Goal: Task Accomplishment & Management: Manage account settings

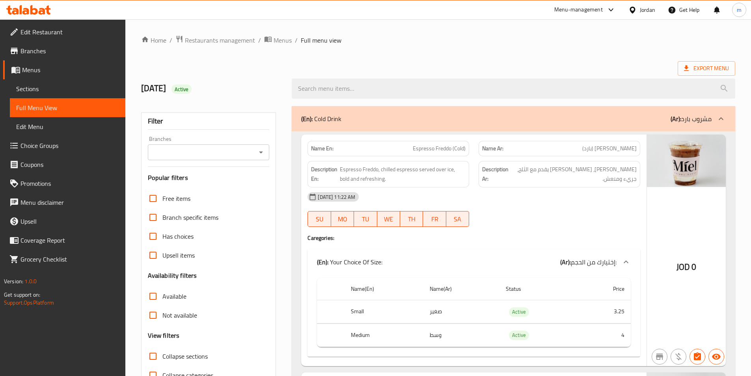
click at [261, 151] on icon "Open" at bounding box center [260, 151] width 9 height 9
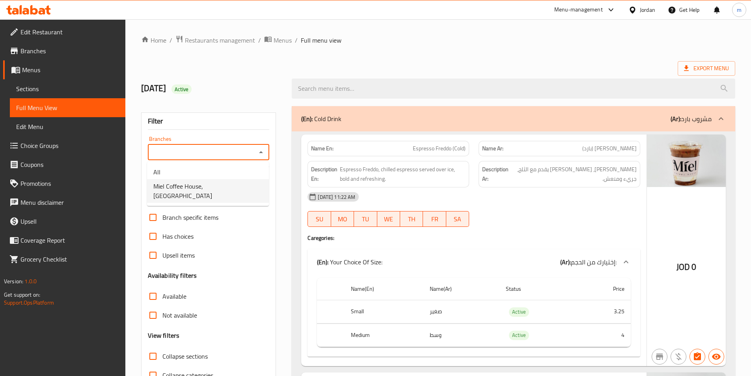
click at [188, 188] on span "Miel Coffee House, [GEOGRAPHIC_DATA]" at bounding box center [207, 190] width 109 height 19
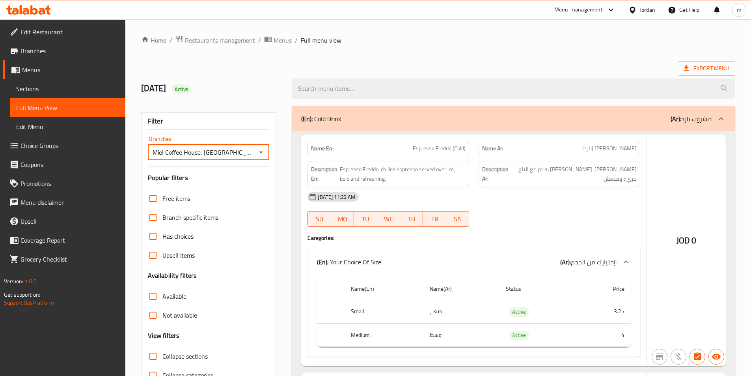
click at [261, 152] on div at bounding box center [375, 188] width 751 height 376
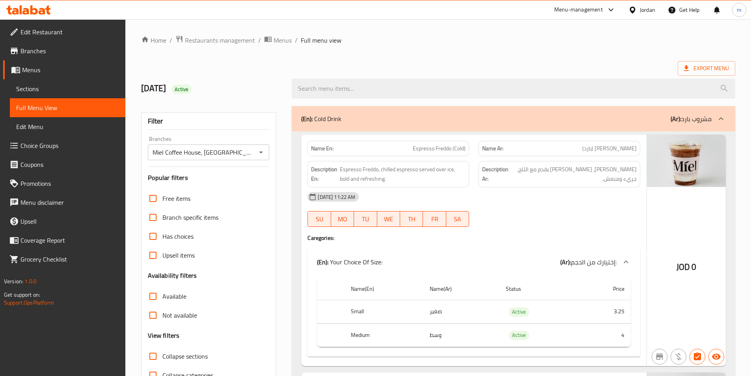
click at [261, 152] on icon "Open" at bounding box center [261, 152] width 4 height 2
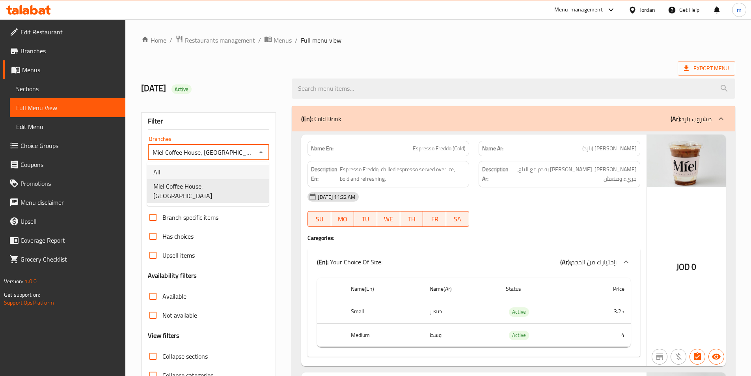
click at [213, 177] on li "All" at bounding box center [208, 172] width 122 height 14
type input "All"
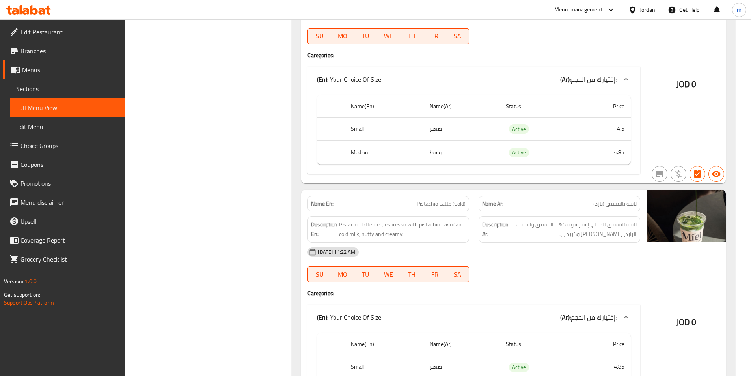
scroll to position [1222, 0]
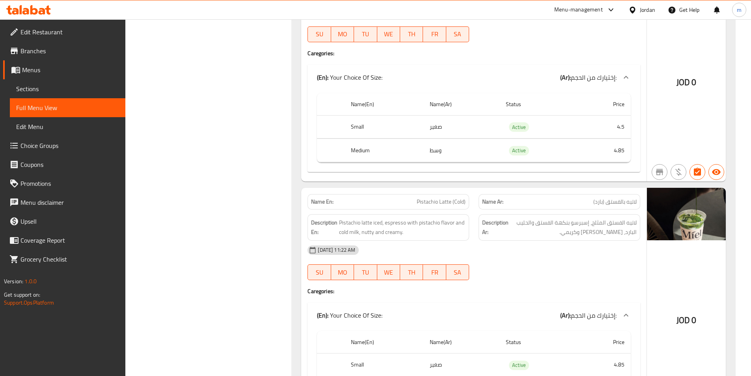
drag, startPoint x: 126, startPoint y: 90, endPoint x: 551, endPoint y: 221, distance: 444.7
click at [551, 221] on span "لاتيه الفستق المثلج، إسبرسو بنكهة الفستق والحليب البارد، [PERSON_NAME] وكريمي." at bounding box center [573, 227] width 127 height 19
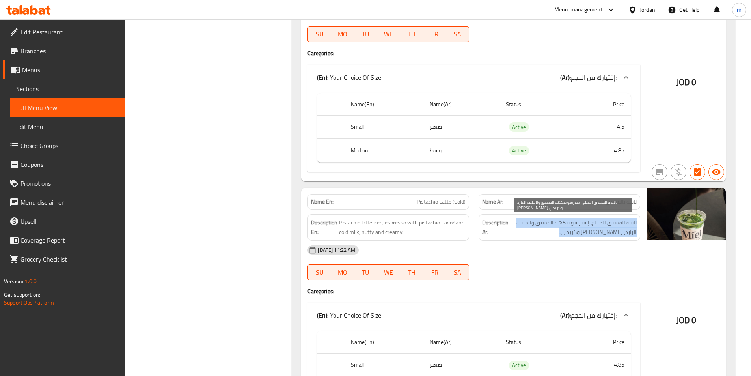
click at [551, 221] on span "لاتيه الفستق المثلج، إسبرسو بنكهة الفستق والحليب البارد، [PERSON_NAME] وكريمي." at bounding box center [573, 227] width 127 height 19
click at [602, 212] on div "Description Ar: لاتيه الفستق المثلج، إسبرسو بنكهة الفستق والحليب البارد، جوزي و…" at bounding box center [559, 227] width 171 height 36
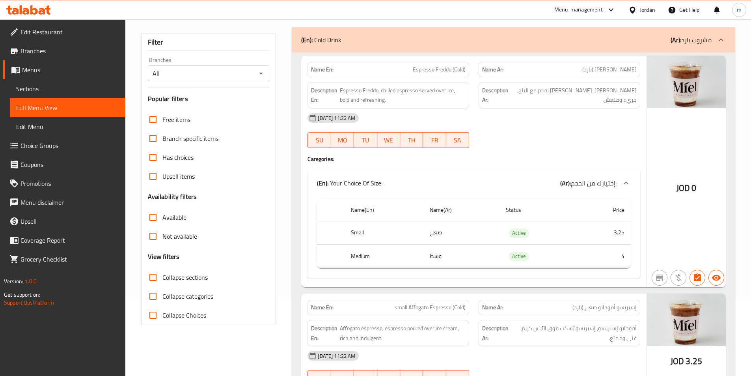
scroll to position [0, 0]
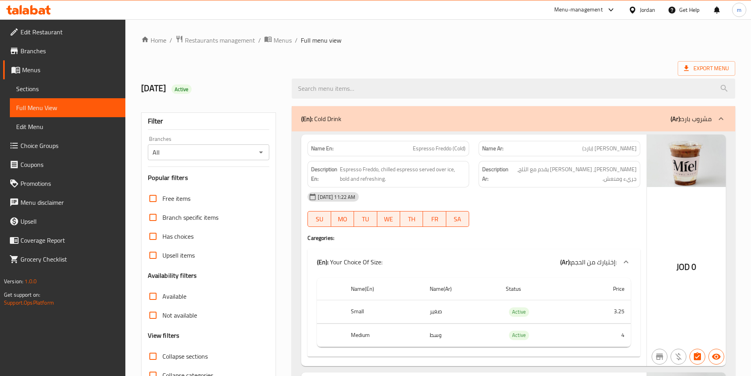
click at [515, 45] on ol "Home / Restaurants management / Menus / Full menu view" at bounding box center [438, 40] width 594 height 10
click at [35, 28] on span "Edit Restaurant" at bounding box center [69, 31] width 99 height 9
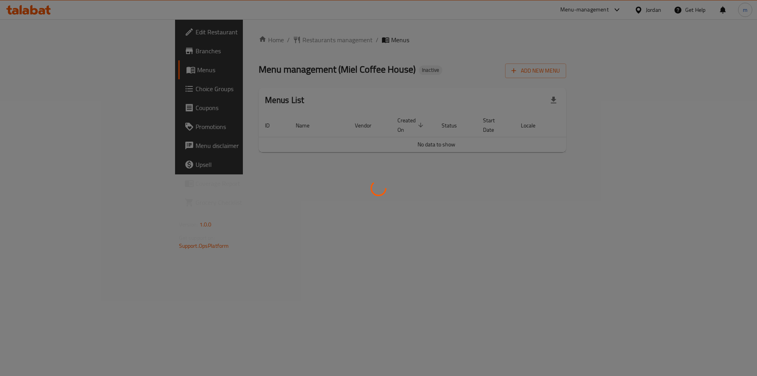
drag, startPoint x: 379, startPoint y: 186, endPoint x: 360, endPoint y: 201, distance: 23.9
drag, startPoint x: 360, startPoint y: 201, endPoint x: 350, endPoint y: 219, distance: 20.3
click at [350, 219] on div at bounding box center [378, 188] width 757 height 376
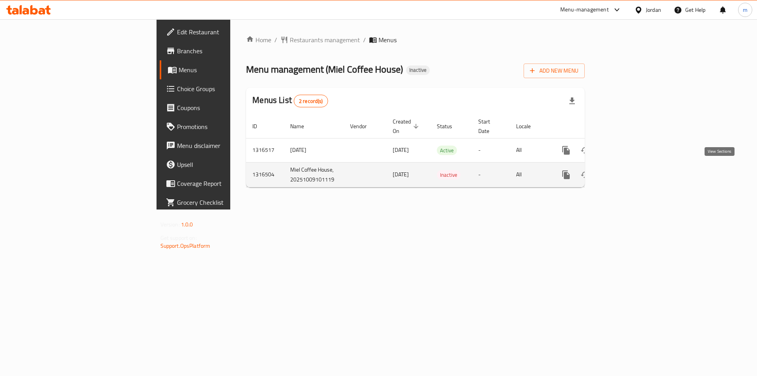
click at [628, 171] on icon "enhanced table" at bounding box center [622, 174] width 9 height 9
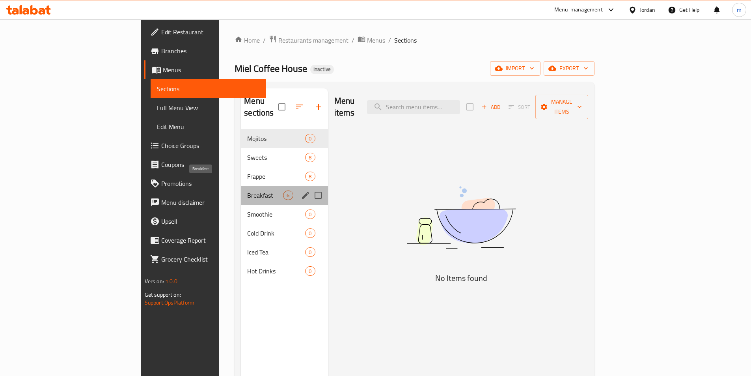
click at [247, 190] on span "Breakfast" at bounding box center [265, 194] width 36 height 9
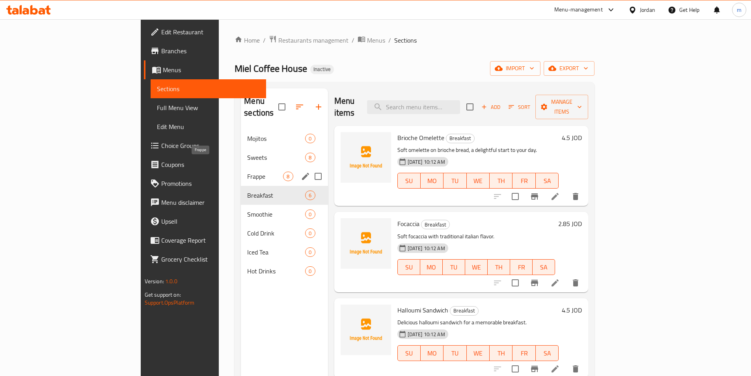
click at [247, 171] on span "Frappe" at bounding box center [265, 175] width 36 height 9
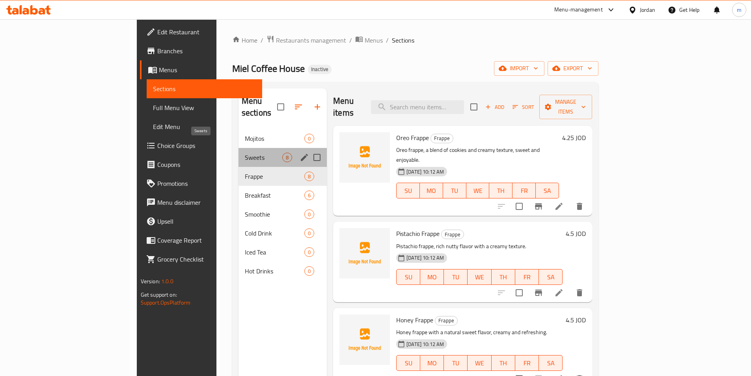
click at [245, 153] on span "Sweets" at bounding box center [263, 157] width 37 height 9
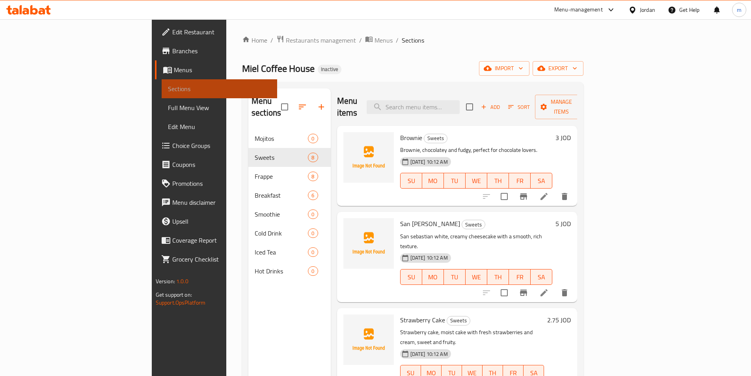
click at [162, 83] on link "Sections" at bounding box center [220, 88] width 116 height 19
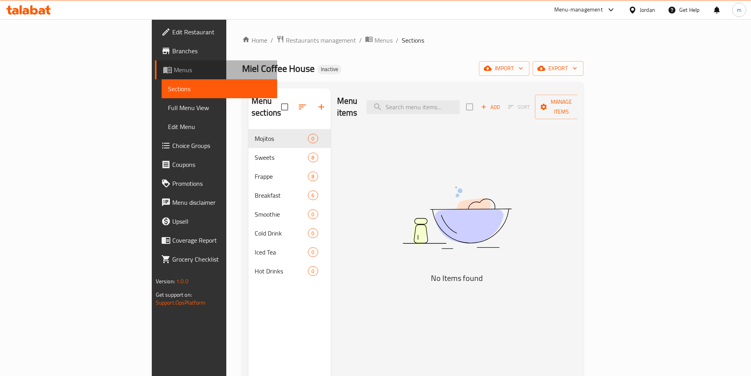
click at [174, 71] on span "Menus" at bounding box center [222, 69] width 97 height 9
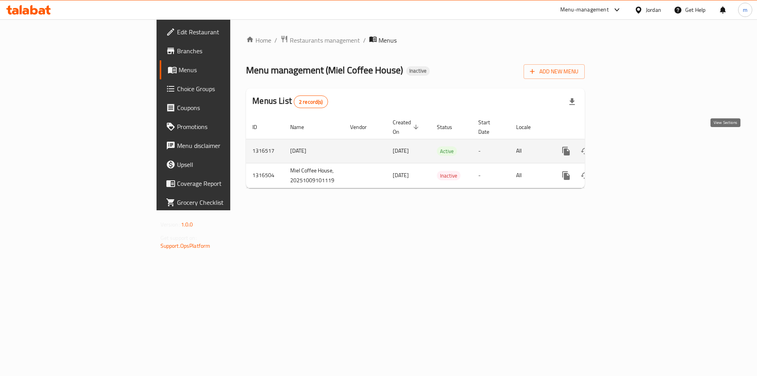
click at [632, 142] on link "enhanced table" at bounding box center [622, 151] width 19 height 19
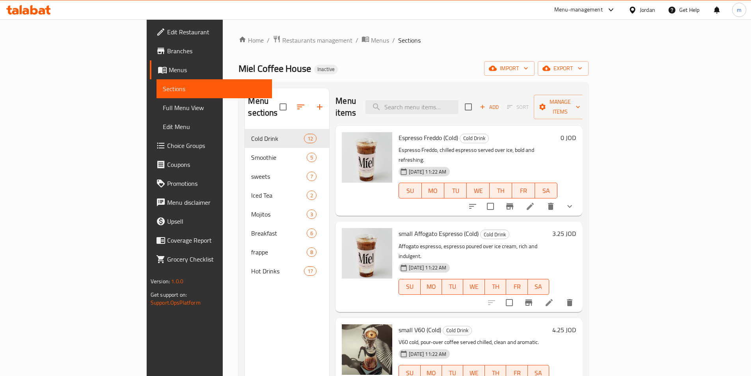
click at [472, 46] on div "Home / Restaurants management / Menus / Sections Miel Coffee House Inactive imp…" at bounding box center [414, 252] width 350 height 435
click at [527, 50] on div "Home / Restaurants management / Menus / Sections Miel Coffee House Inactive imp…" at bounding box center [414, 252] width 350 height 435
click at [276, 343] on div "Menu sections Cold Drink 12 Smoothie 5 sweets 7 Iced Tea 2 Mojitos 3 Breakfast …" at bounding box center [287, 276] width 84 height 376
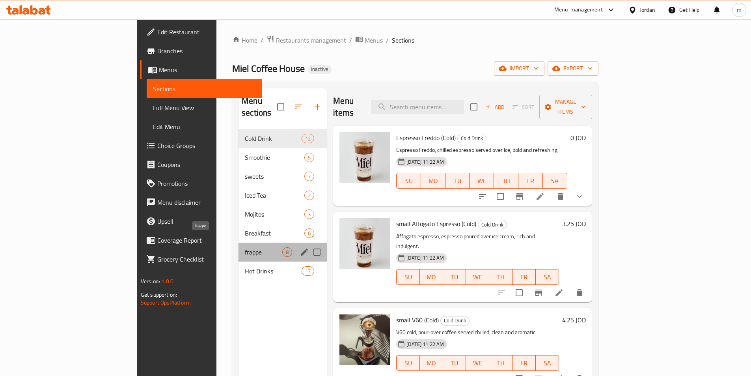
click at [245, 247] on span "frappe" at bounding box center [263, 251] width 37 height 9
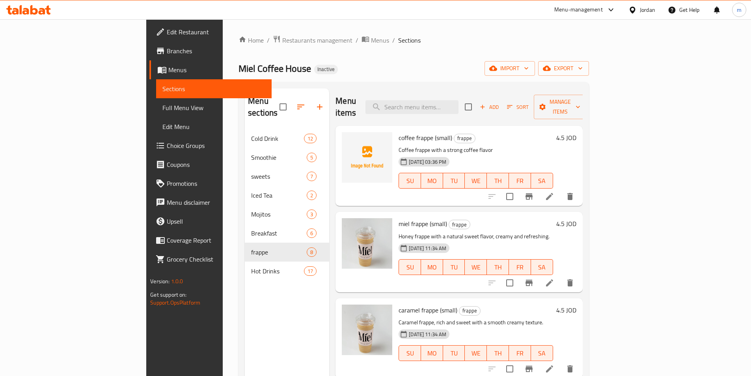
click at [422, 145] on p "Coffee frappe with a strong coffee flavor" at bounding box center [476, 150] width 154 height 10
click at [486, 154] on div "09-10-2025 03:36 PM SU MO TU WE TH FR SA" at bounding box center [475, 175] width 160 height 43
click at [357, 19] on div "Menu-management Jordan Get Help m" at bounding box center [375, 9] width 751 height 19
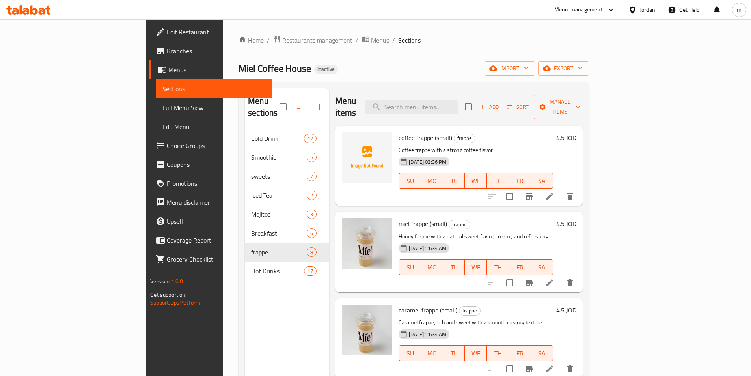
click at [338, 57] on div "Home / Restaurants management / Menus / Sections Miel Coffee House Inactive imp…" at bounding box center [414, 252] width 350 height 435
